Goal: Use online tool/utility: Utilize a website feature to perform a specific function

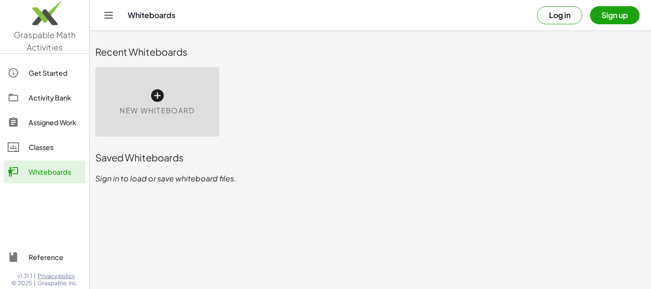
click at [154, 92] on icon at bounding box center [157, 95] width 15 height 15
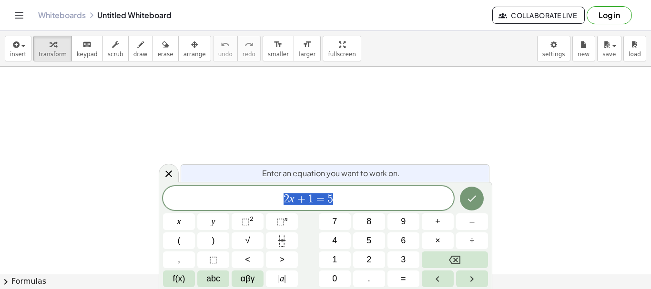
click at [165, 175] on icon at bounding box center [168, 173] width 11 height 11
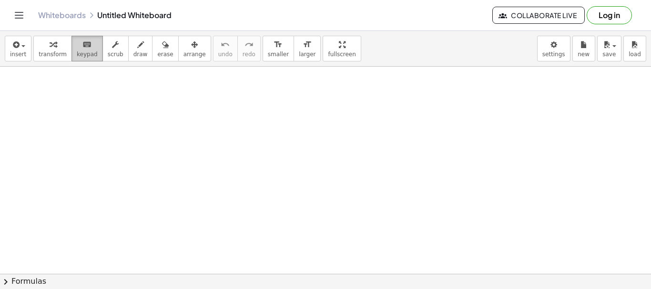
click at [87, 51] on span "keypad" at bounding box center [87, 54] width 21 height 7
click at [153, 121] on div at bounding box center [325, 274] width 651 height 414
click at [40, 52] on span "transform" at bounding box center [53, 54] width 28 height 7
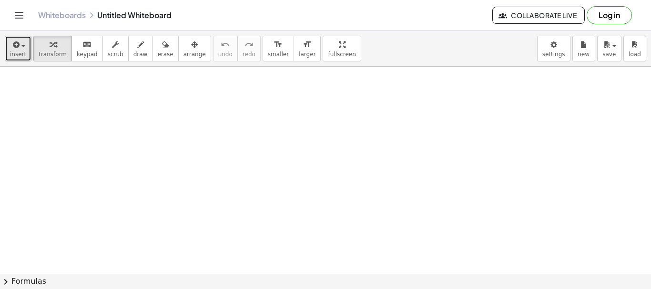
click at [21, 53] on span "insert" at bounding box center [18, 54] width 16 height 7
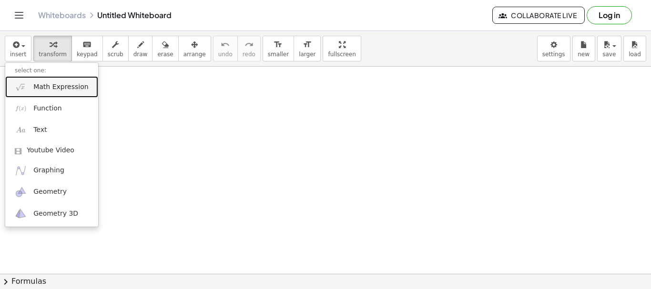
click at [34, 87] on span "Math Expression" at bounding box center [60, 87] width 55 height 10
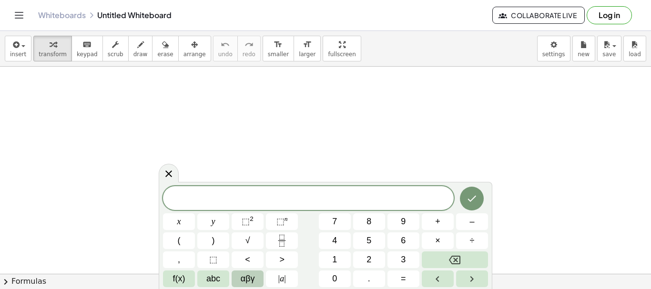
click at [249, 281] on span "αβγ" at bounding box center [248, 278] width 14 height 13
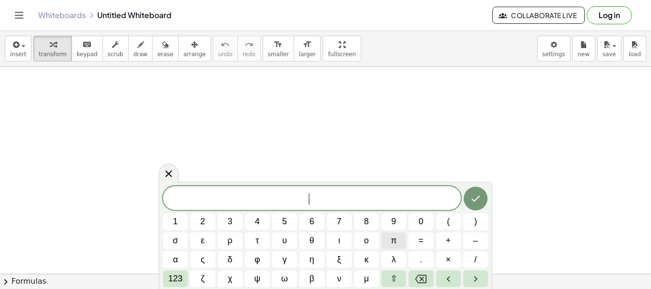
click at [398, 243] on button "π" at bounding box center [393, 240] width 25 height 17
click at [162, 282] on div "π ​ 1 2 3 4 5 6 7 8 9 0 ( ) σ ε ρ τ υ θ ι ο π = + – α ς δ φ γ η ξ κ λ . × / 123…" at bounding box center [325, 235] width 333 height 107
click at [172, 282] on span "123" at bounding box center [175, 278] width 14 height 13
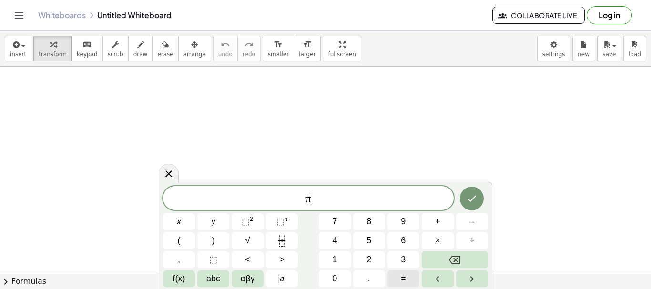
click at [398, 278] on button "=" at bounding box center [403, 279] width 32 height 17
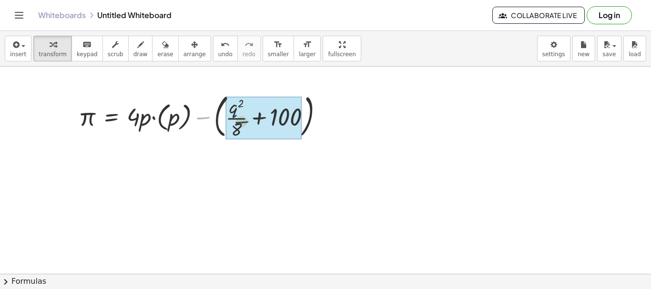
drag, startPoint x: 201, startPoint y: 119, endPoint x: 247, endPoint y: 123, distance: 45.9
drag, startPoint x: 198, startPoint y: 119, endPoint x: 225, endPoint y: 117, distance: 26.7
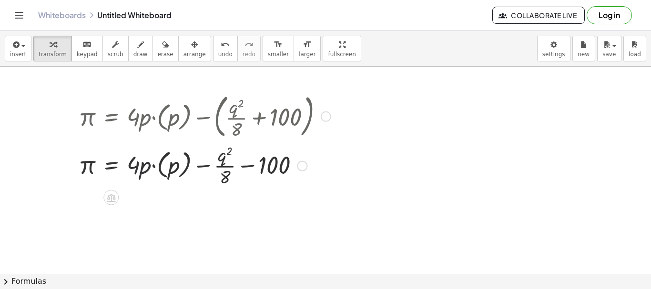
drag, startPoint x: 142, startPoint y: 162, endPoint x: 165, endPoint y: 161, distance: 23.4
click at [167, 164] on div at bounding box center [205, 165] width 262 height 48
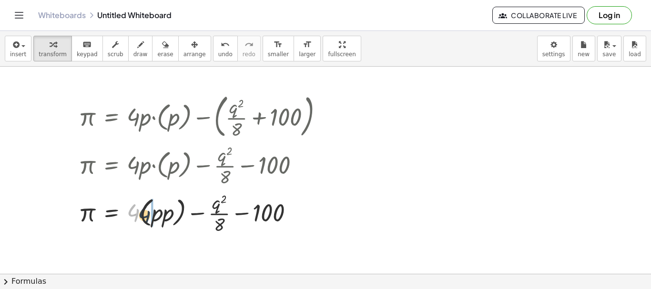
drag, startPoint x: 138, startPoint y: 211, endPoint x: 151, endPoint y: 214, distance: 12.6
click at [151, 214] on div at bounding box center [205, 213] width 262 height 48
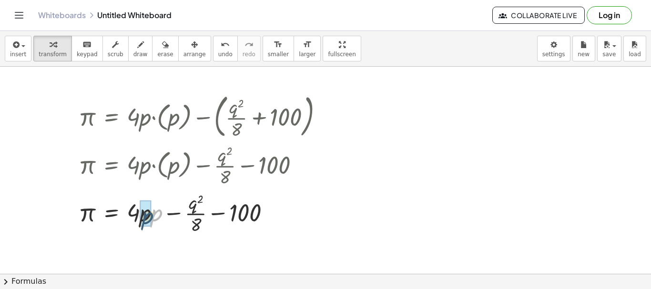
drag, startPoint x: 158, startPoint y: 215, endPoint x: 148, endPoint y: 218, distance: 10.4
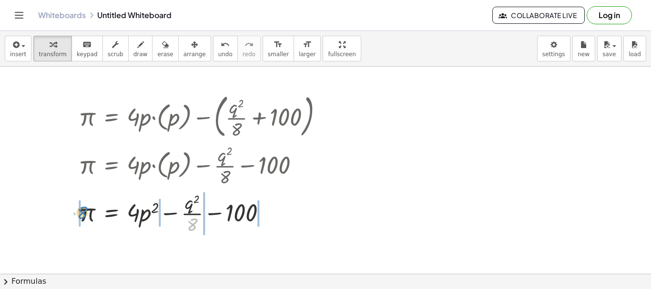
drag, startPoint x: 191, startPoint y: 225, endPoint x: 70, endPoint y: 213, distance: 121.6
click at [70, 213] on div "π = + · 4 · p · ( p ) − ( + · q 2 · 8 + 100 ) π = + · 4 · p · ( p ) − · q 2 · 8…" at bounding box center [200, 163] width 273 height 151
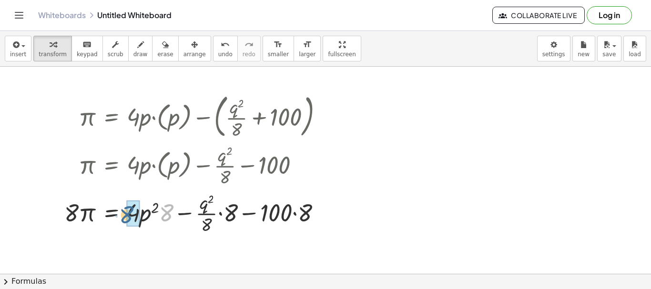
drag, startPoint x: 165, startPoint y: 215, endPoint x: 130, endPoint y: 211, distance: 35.0
drag, startPoint x: 228, startPoint y: 211, endPoint x: 208, endPoint y: 217, distance: 20.2
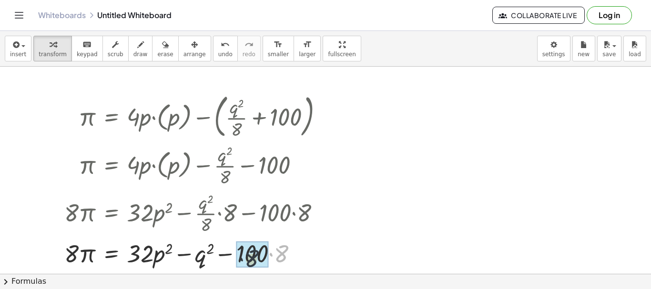
drag, startPoint x: 278, startPoint y: 250, endPoint x: 247, endPoint y: 247, distance: 31.1
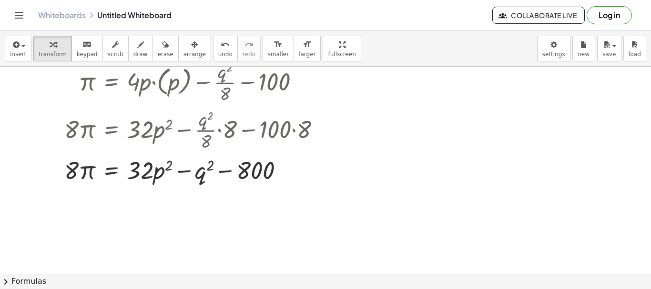
scroll to position [95, 0]
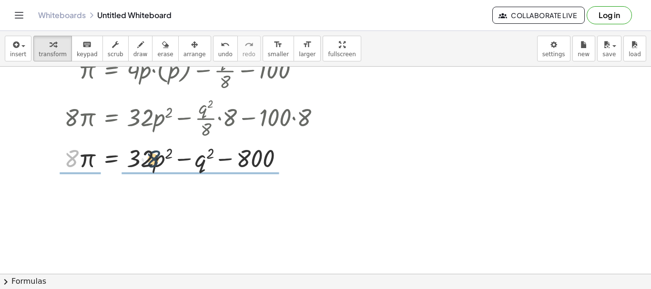
drag, startPoint x: 74, startPoint y: 157, endPoint x: 161, endPoint y: 158, distance: 87.2
click at [161, 158] on div at bounding box center [198, 157] width 276 height 32
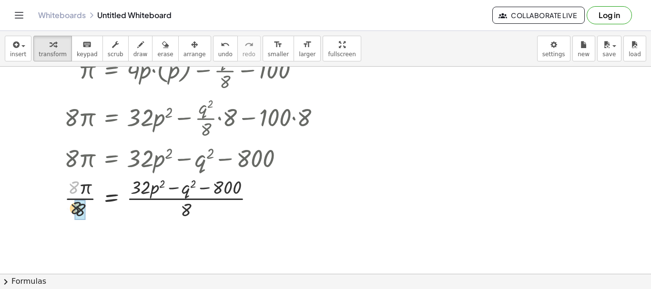
drag, startPoint x: 74, startPoint y: 187, endPoint x: 80, endPoint y: 207, distance: 21.3
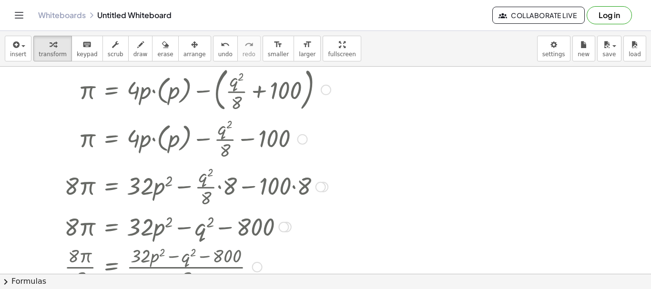
scroll to position [48, 0]
